Goal: Information Seeking & Learning: Find specific fact

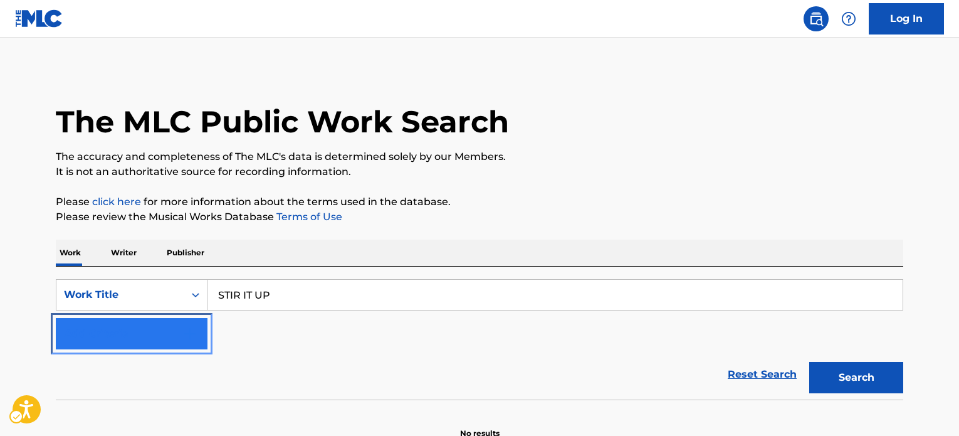
click at [176, 334] on button "Add Criteria" at bounding box center [132, 333] width 152 height 31
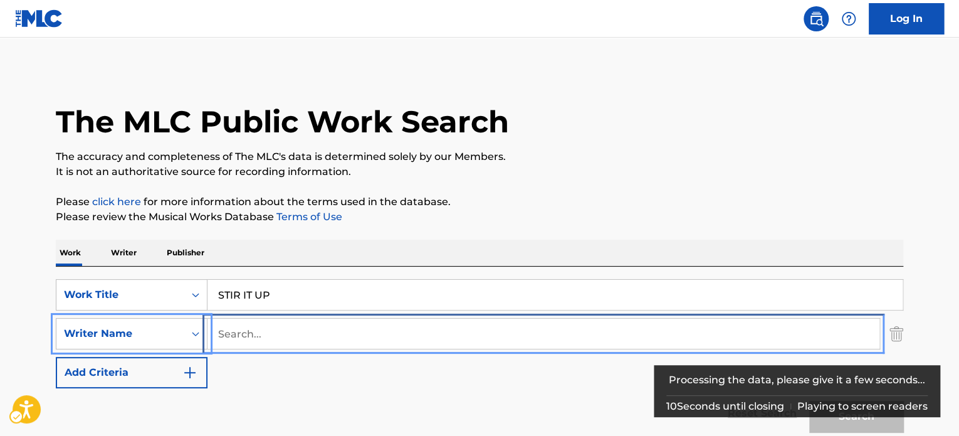
click at [307, 338] on input "Search..." at bounding box center [544, 333] width 672 height 30
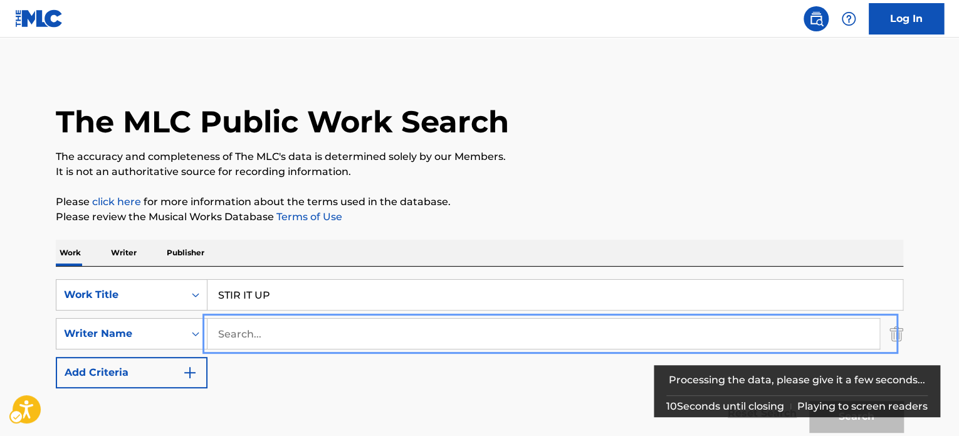
paste input "[PERSON_NAME]"
type input "[PERSON_NAME]"
click at [56, 357] on button "Add Criteria" at bounding box center [132, 372] width 152 height 31
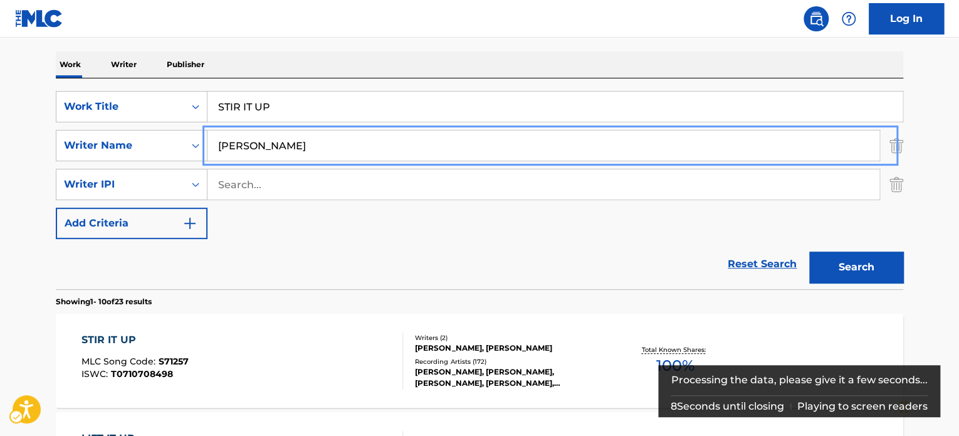
scroll to position [251, 0]
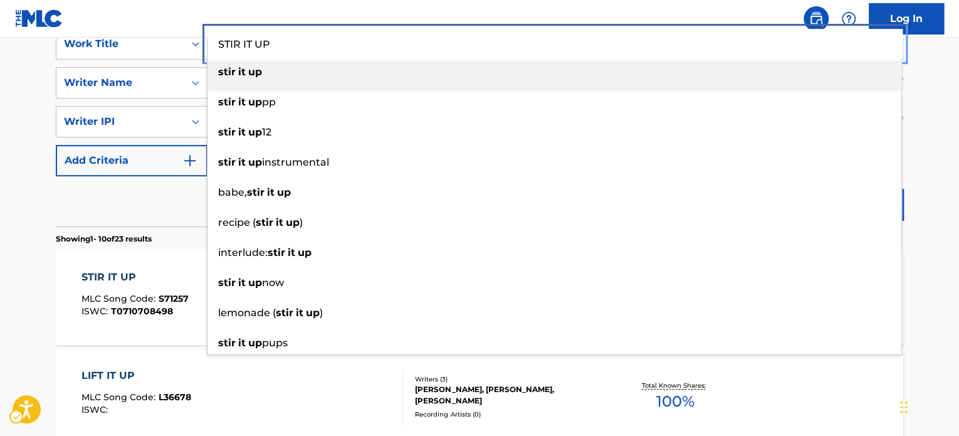
paste input "MY WAY"
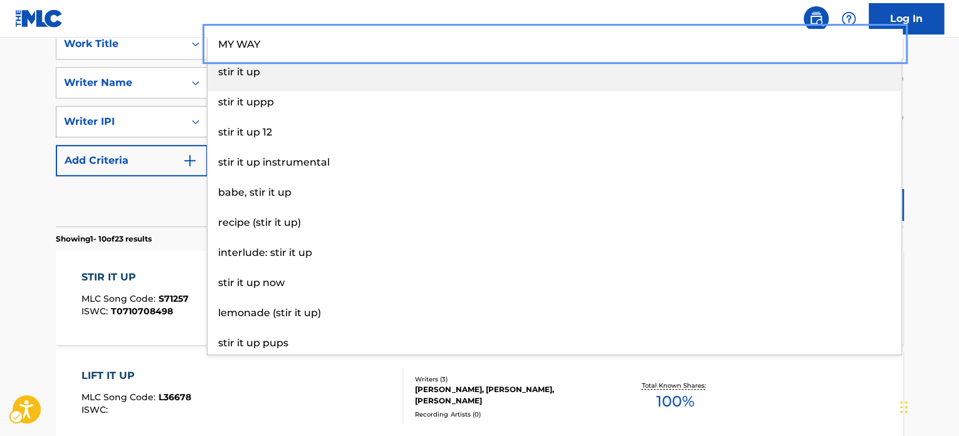
drag, startPoint x: 296, startPoint y: 45, endPoint x: 144, endPoint y: 120, distance: 169.9
type input "MY WAY"
click at [116, 196] on div "Reset Search Search" at bounding box center [480, 201] width 848 height 50
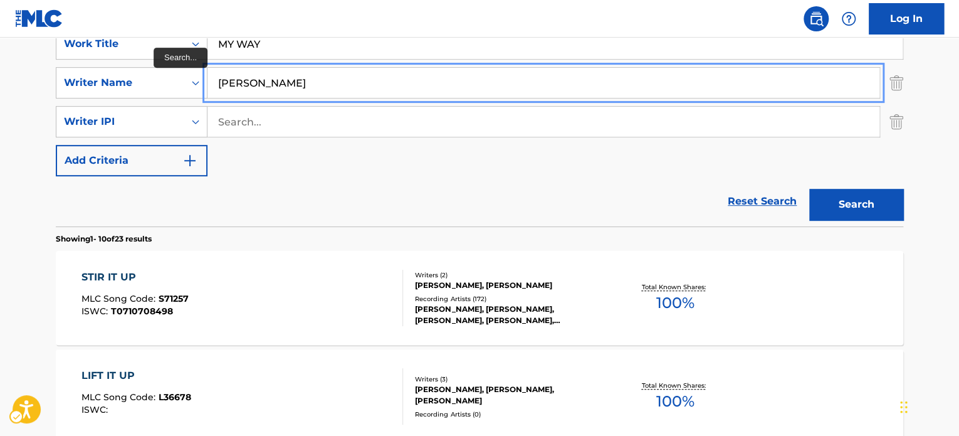
drag, startPoint x: 319, startPoint y: 70, endPoint x: 253, endPoint y: 83, distance: 67.3
click at [253, 83] on input "[PERSON_NAME]" at bounding box center [544, 83] width 672 height 30
click at [246, 87] on input "[PERSON_NAME]" at bounding box center [544, 83] width 672 height 30
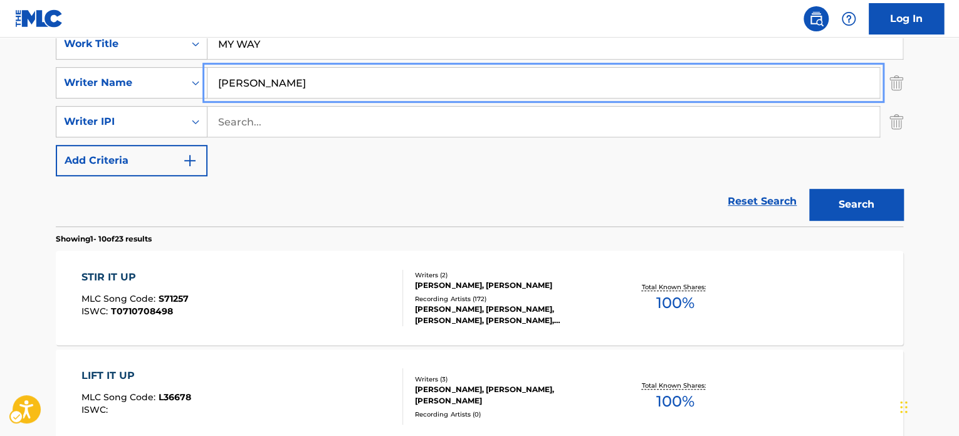
paste input "[PERSON_NAME]"
type input "[PERSON_NAME]"
click at [849, 209] on button "Search" at bounding box center [856, 204] width 94 height 31
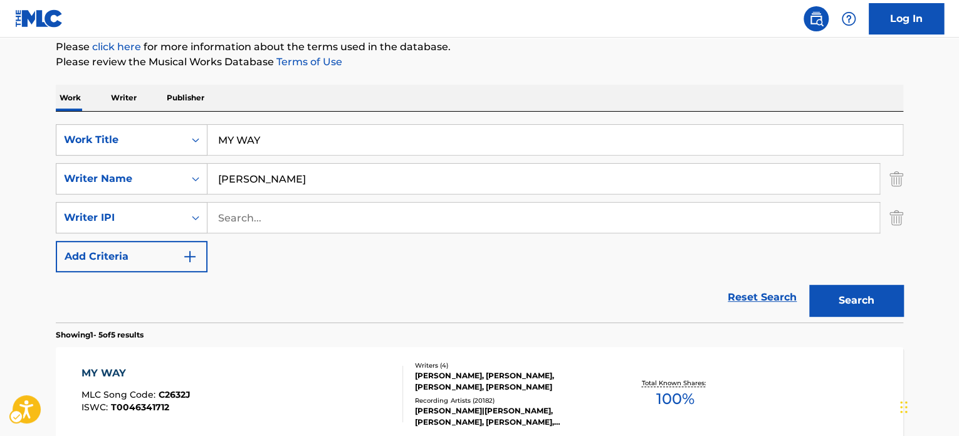
scroll to position [140, 0]
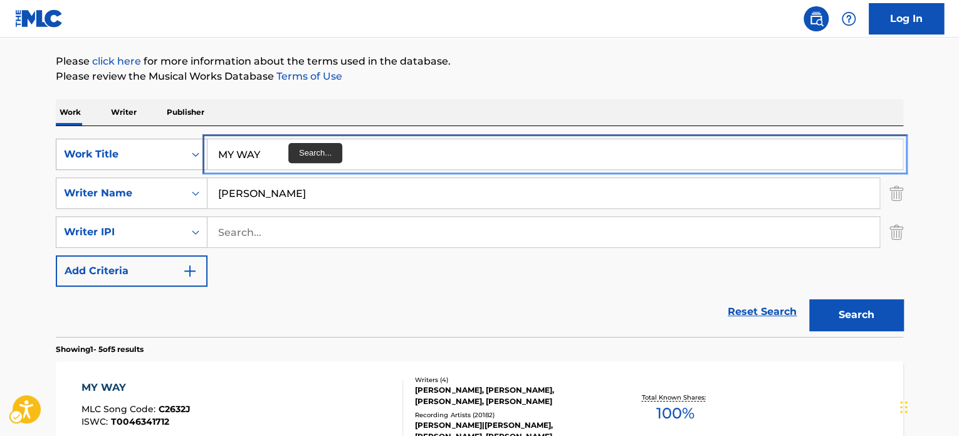
paste input "GAME OVER"
drag, startPoint x: 273, startPoint y: 152, endPoint x: 138, endPoint y: 168, distance: 136.3
click at [142, 160] on div "SearchWithCriteria4a4b51a9-5ca0-4f7b-8546-ded4b7a4c1b4 Work Title GAME OVER" at bounding box center [480, 154] width 848 height 31
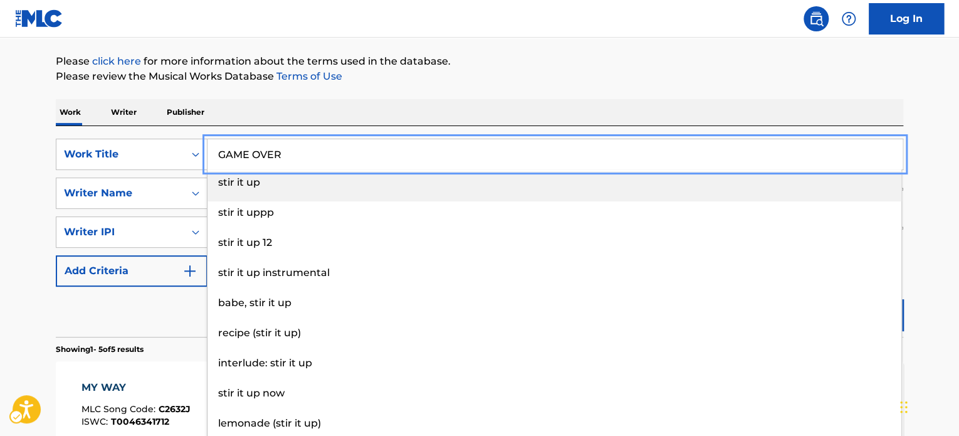
type input "GAME OVER"
click at [150, 328] on div "Reset Search Search" at bounding box center [480, 312] width 848 height 50
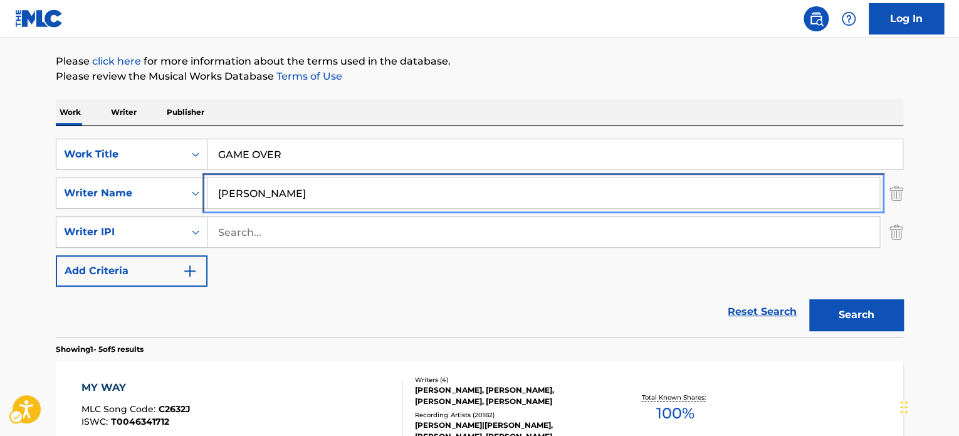
paste input "[PERSON_NAME]"
click at [142, 181] on div "SearchWithCriteriadf46240e-f396-4940-9eda-4e6dd631fa96 Writer Name [PERSON_NAME]" at bounding box center [480, 192] width 848 height 31
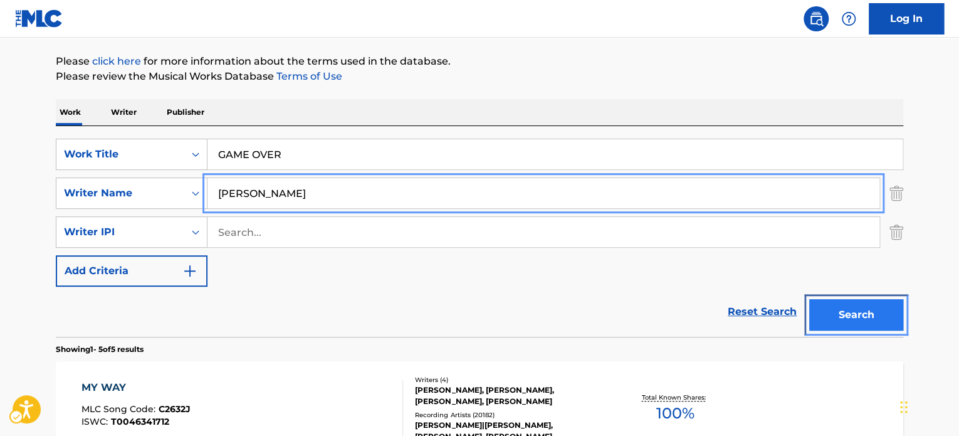
click at [863, 316] on button "Search" at bounding box center [856, 314] width 94 height 31
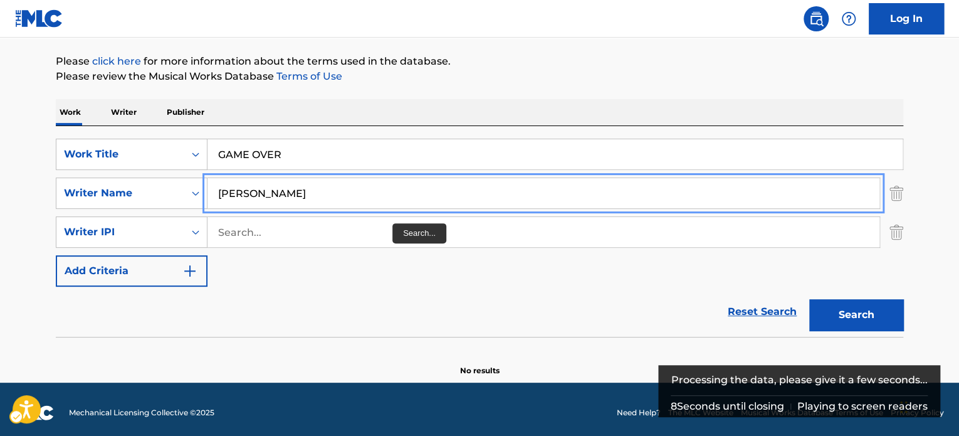
paste input "[PERSON_NAME]"
type input "[PERSON_NAME]"
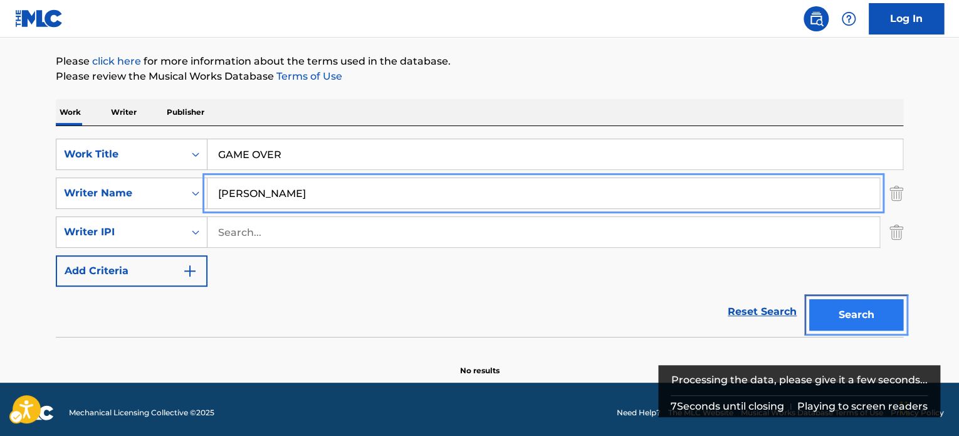
click at [837, 312] on button "Search" at bounding box center [856, 314] width 94 height 31
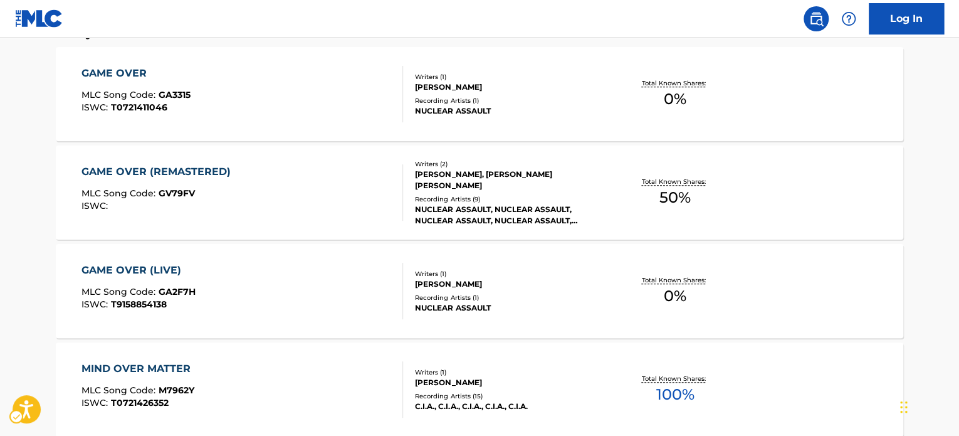
scroll to position [392, 0]
